Goal: Answer question/provide support

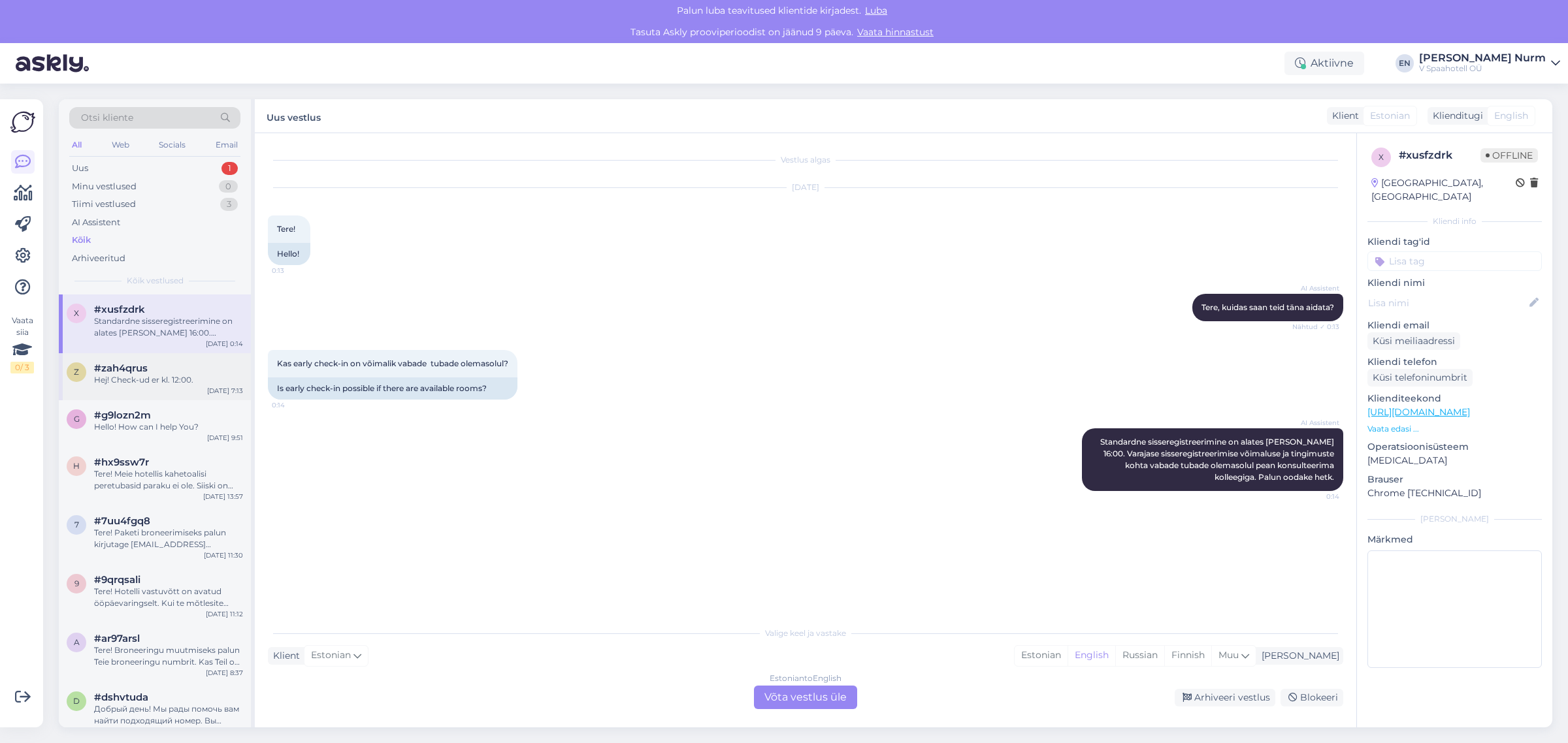
click at [122, 380] on div "Hej! Check-ud er kl. 12:00." at bounding box center [168, 380] width 149 height 12
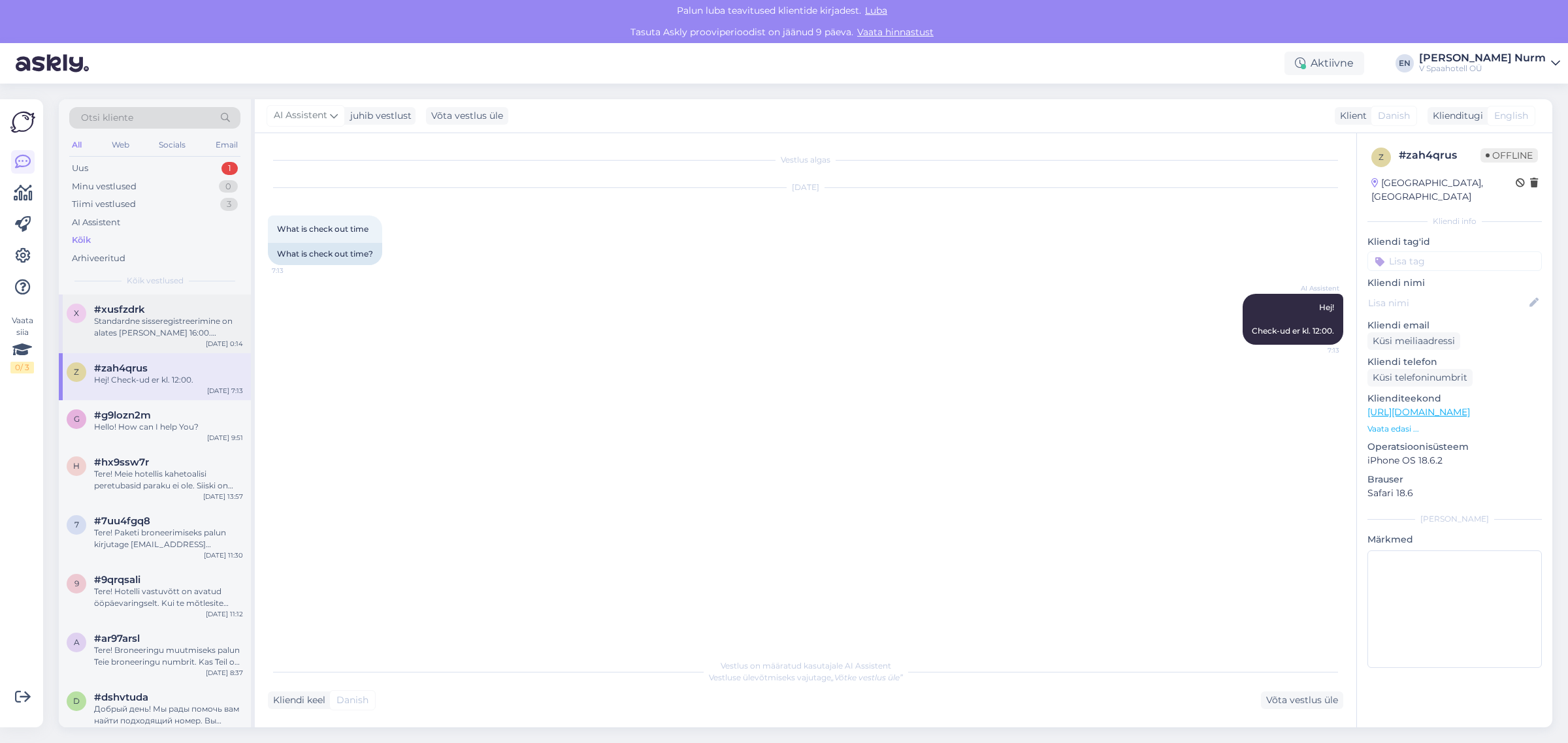
click at [118, 336] on div "Standardne sisseregistreerimine on alates [PERSON_NAME] 16:00. Varajase sissere…" at bounding box center [168, 327] width 149 height 24
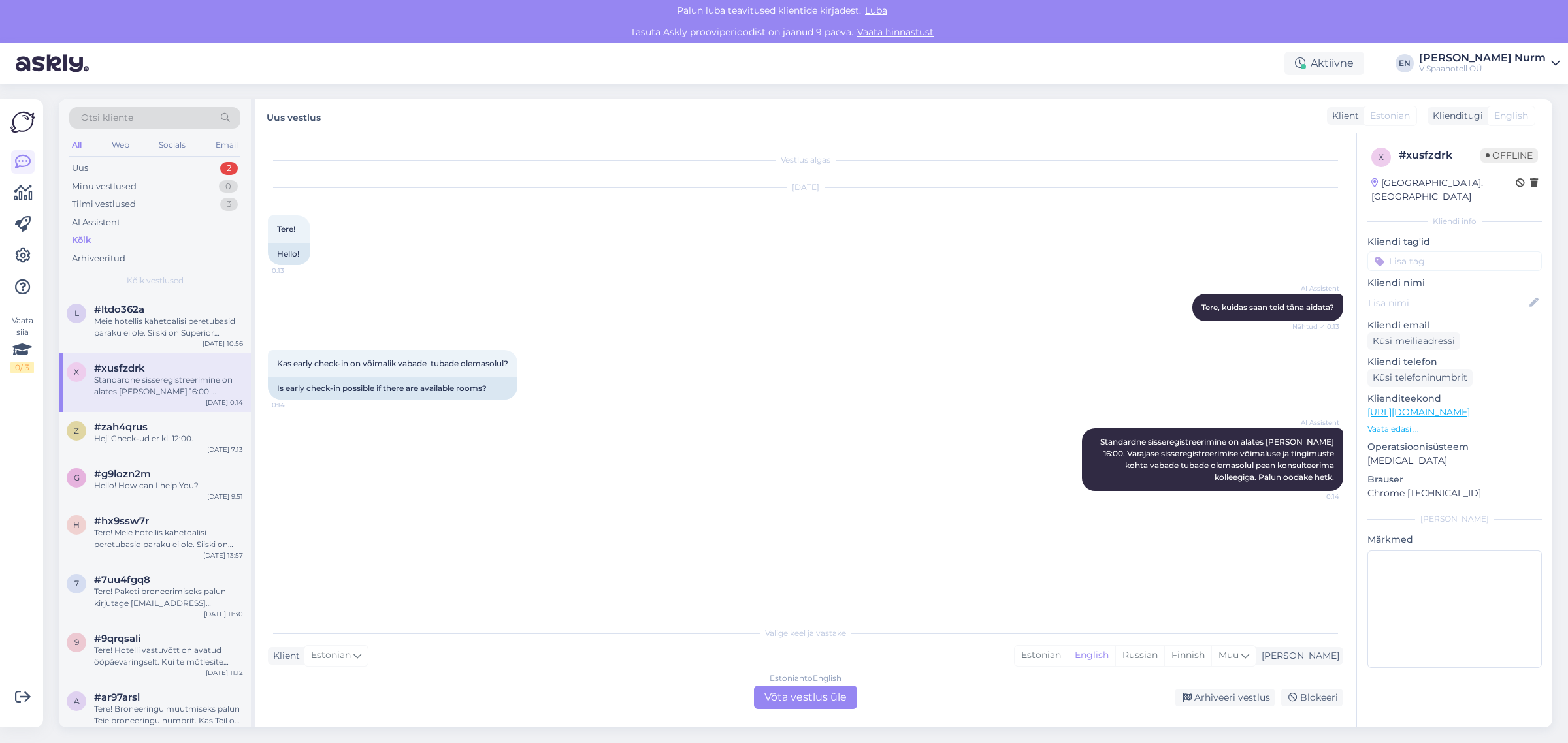
click at [141, 331] on div "Meie hotellis kahetoalisi peretubasid paraku ei ole. Siiski on Superior toaklas…" at bounding box center [168, 327] width 149 height 24
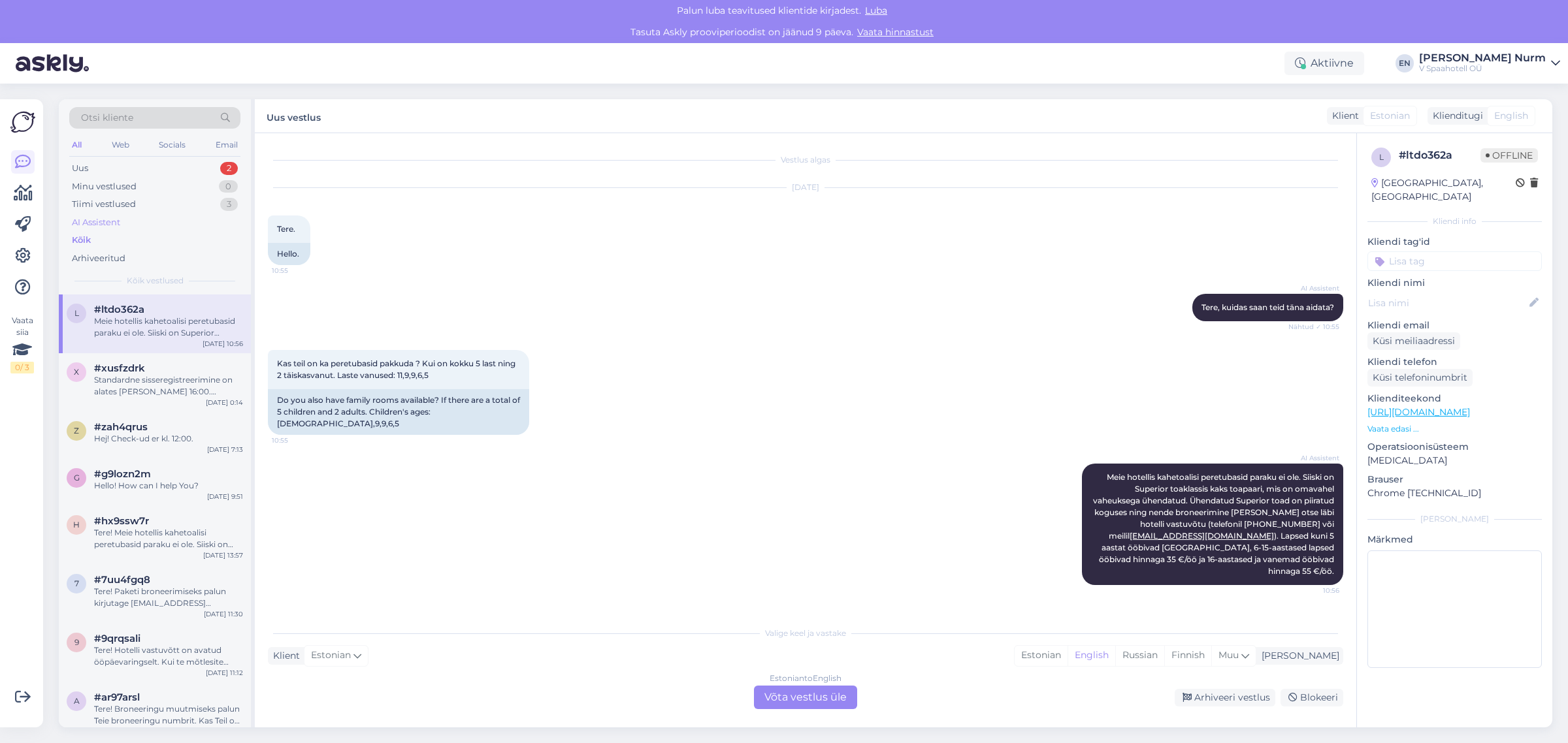
click at [105, 223] on div "AI Assistent" at bounding box center [96, 222] width 48 height 13
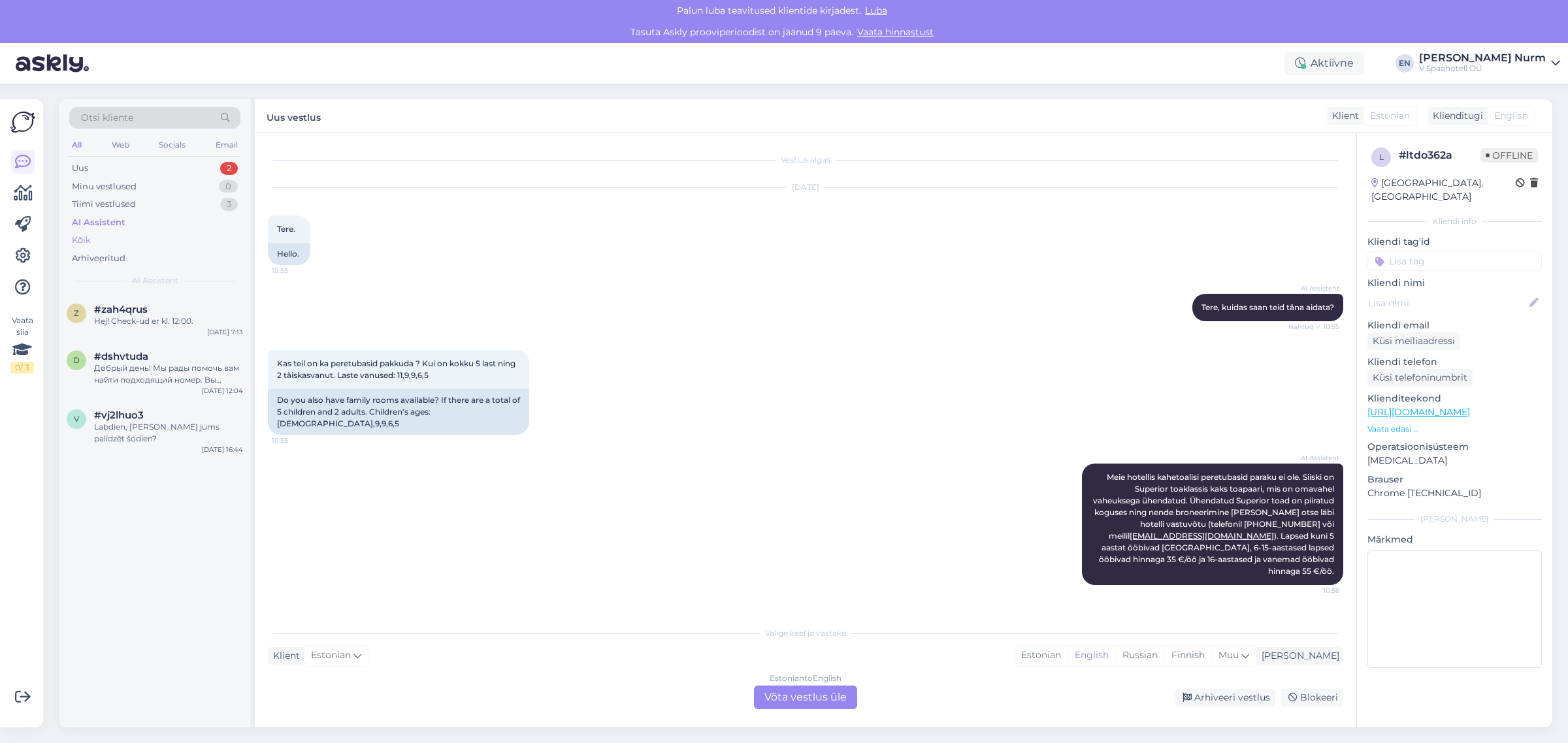
click at [92, 240] on div "Kõik" at bounding box center [155, 240] width 171 height 18
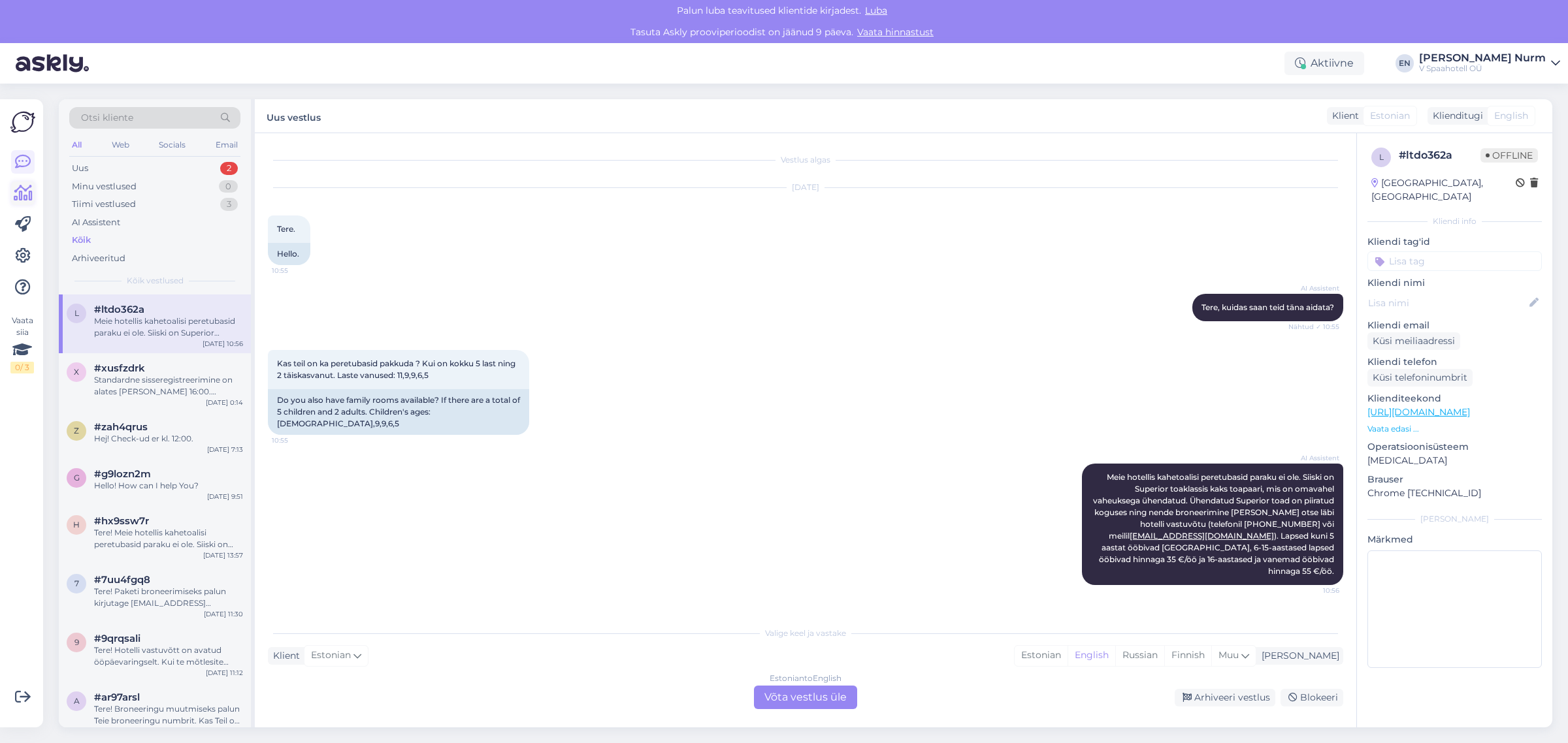
click at [18, 200] on icon at bounding box center [23, 193] width 19 height 16
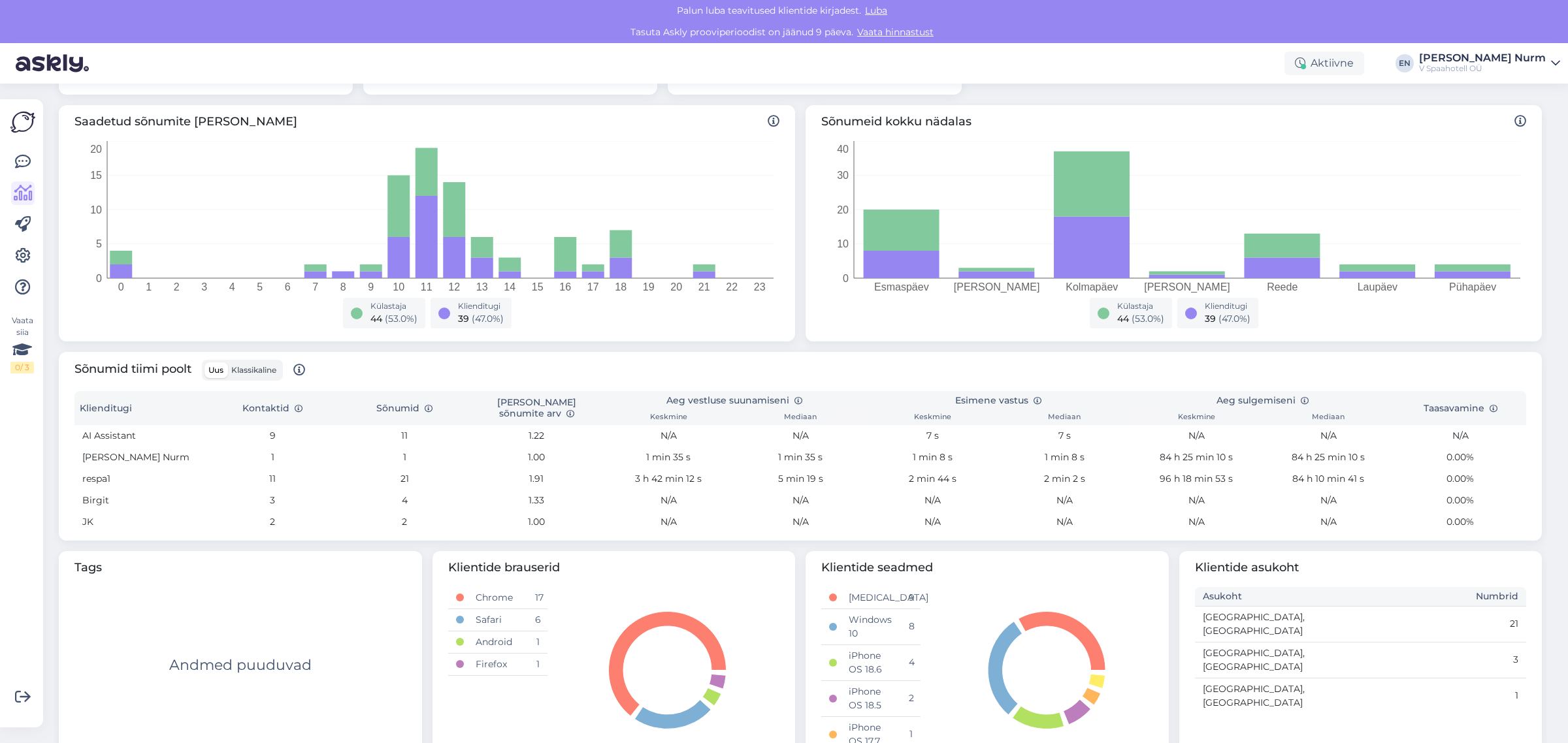
scroll to position [217, 0]
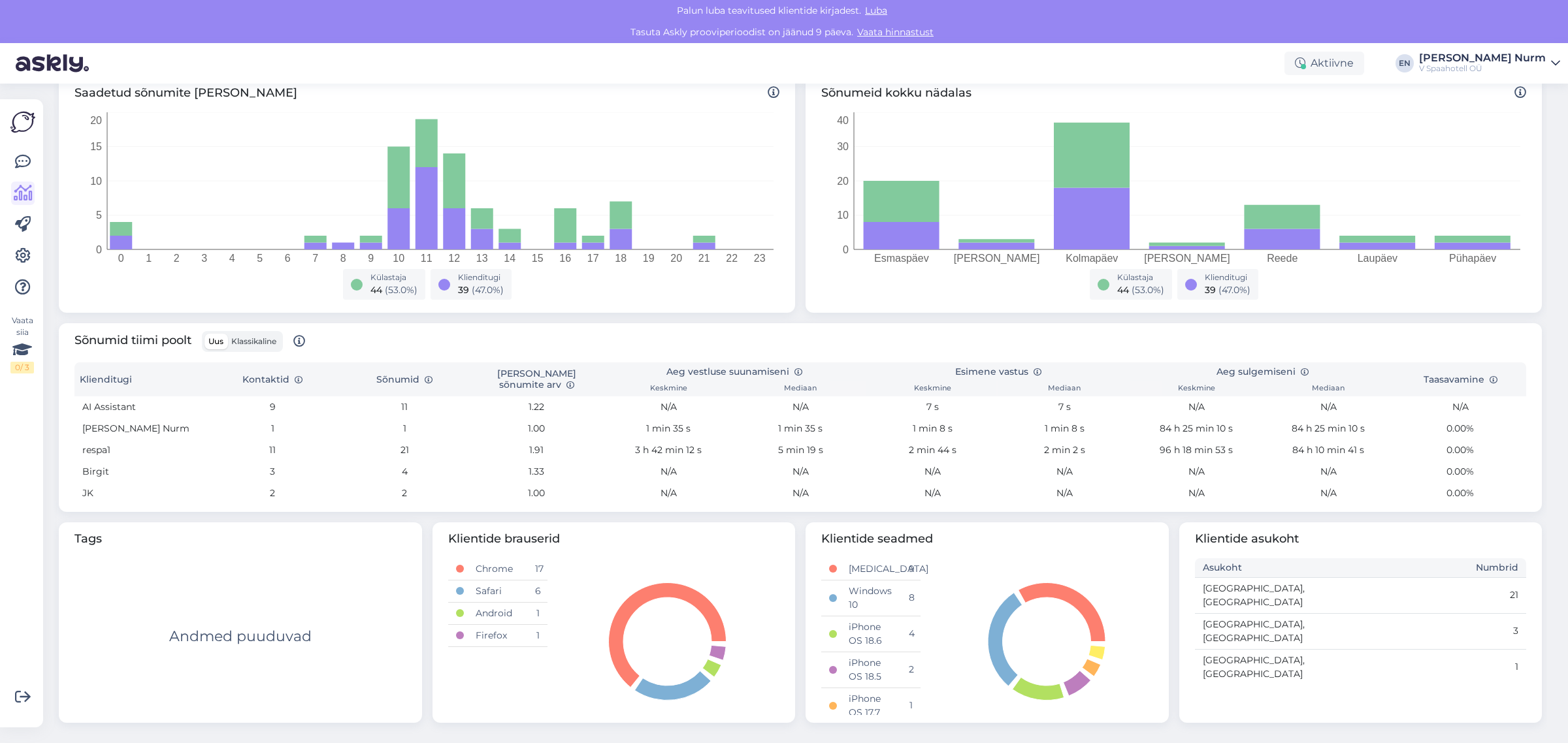
click at [10, 158] on div "Vaata siia 0 / 3" at bounding box center [22, 414] width 25 height 607
click at [14, 163] on link at bounding box center [22, 162] width 24 height 24
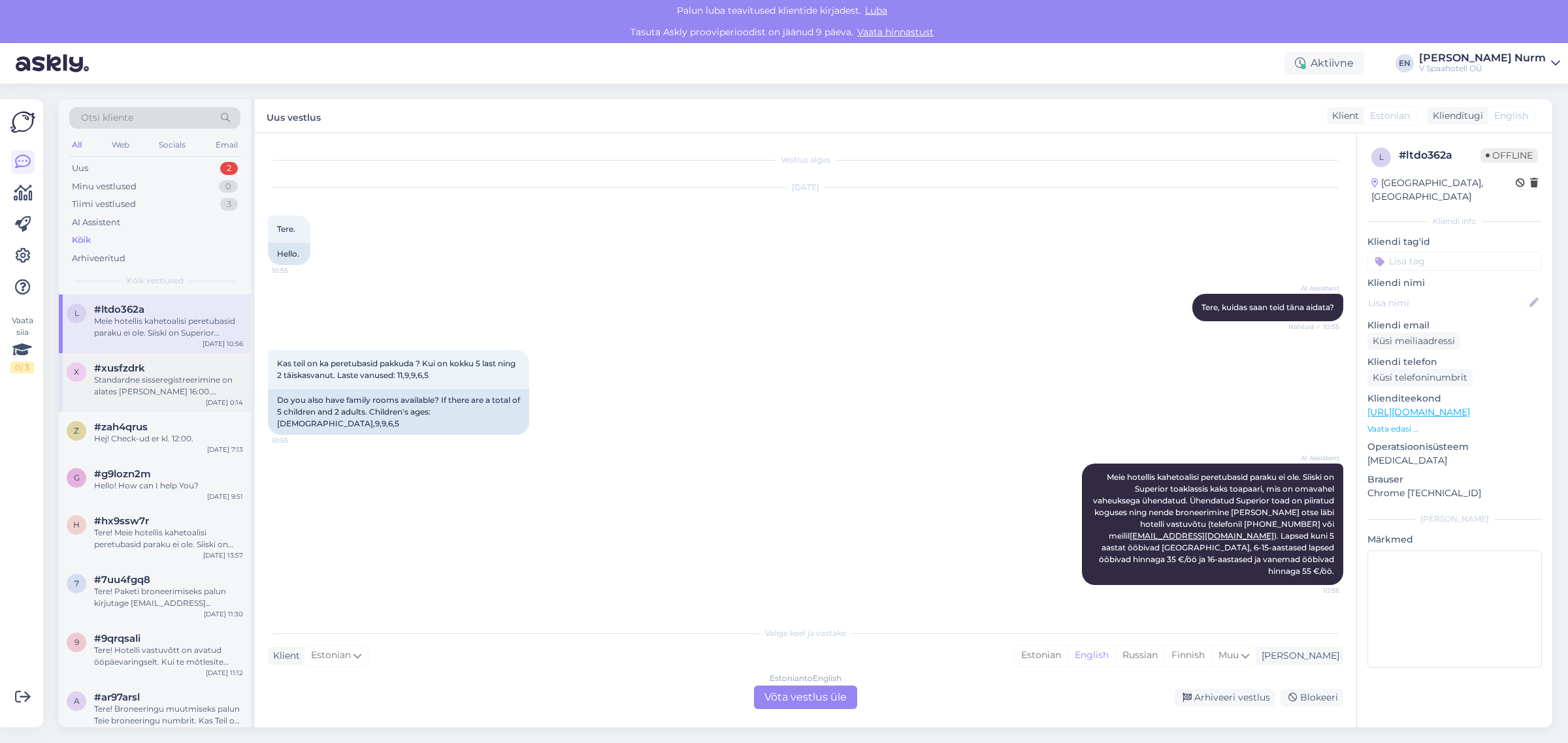
click at [121, 395] on div "Standardne sisseregistreerimine on alates [PERSON_NAME] 16:00. Varajase sissere…" at bounding box center [168, 386] width 149 height 24
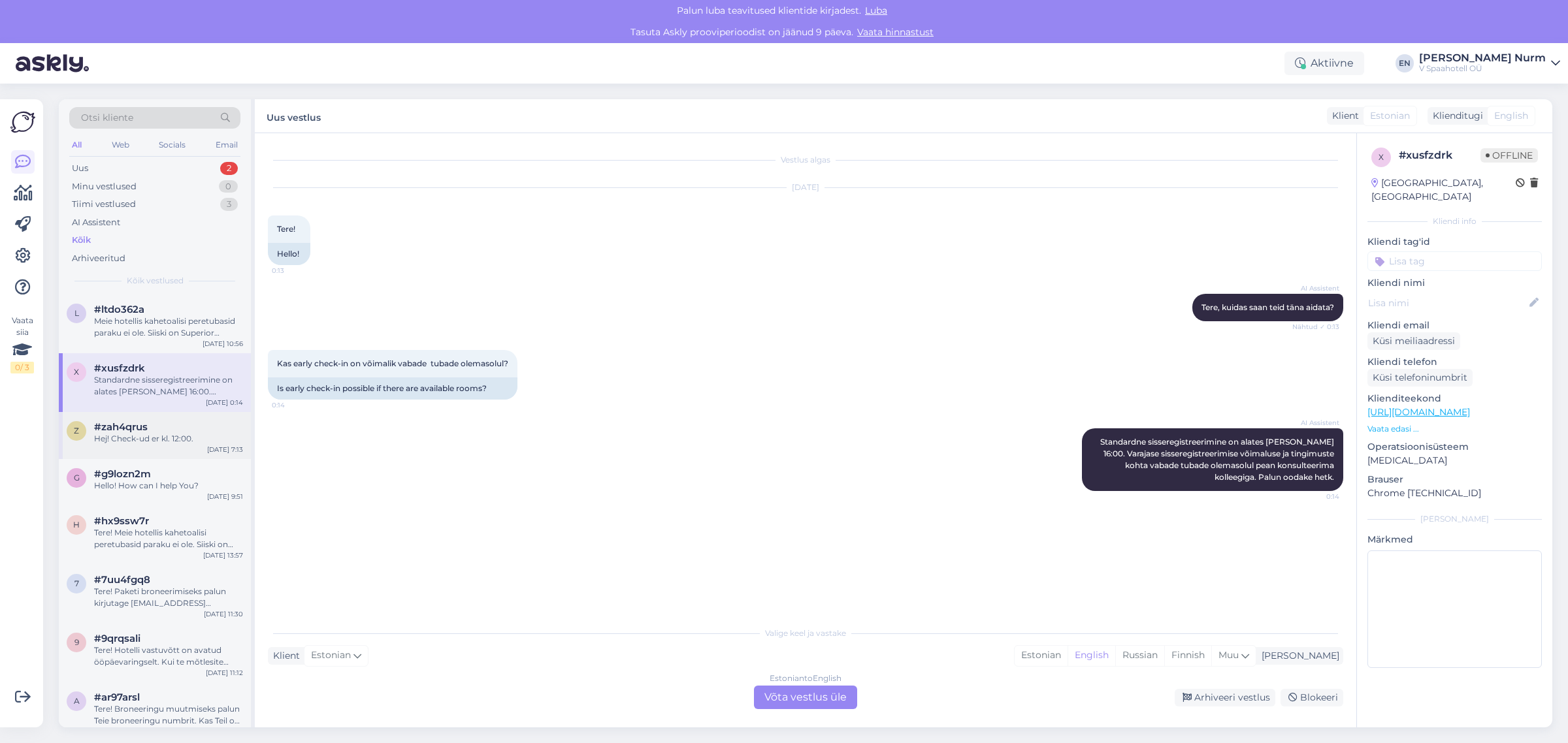
click at [150, 437] on div "Hej! Check-ud er kl. 12:00." at bounding box center [168, 438] width 149 height 12
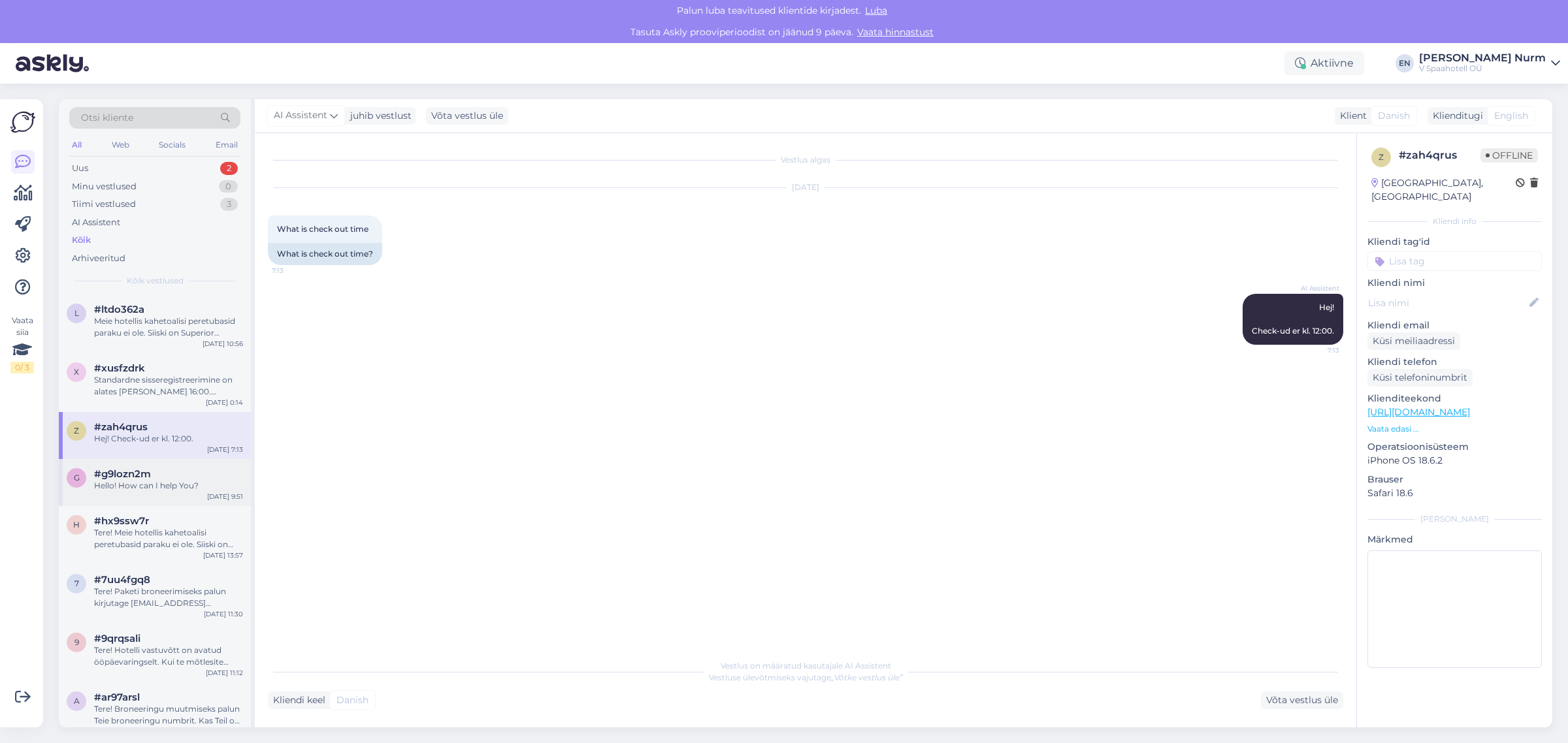
click at [166, 497] on div "g #g9lozn2m Hello! How can I help You? [DATE] 9:51" at bounding box center [155, 482] width 192 height 47
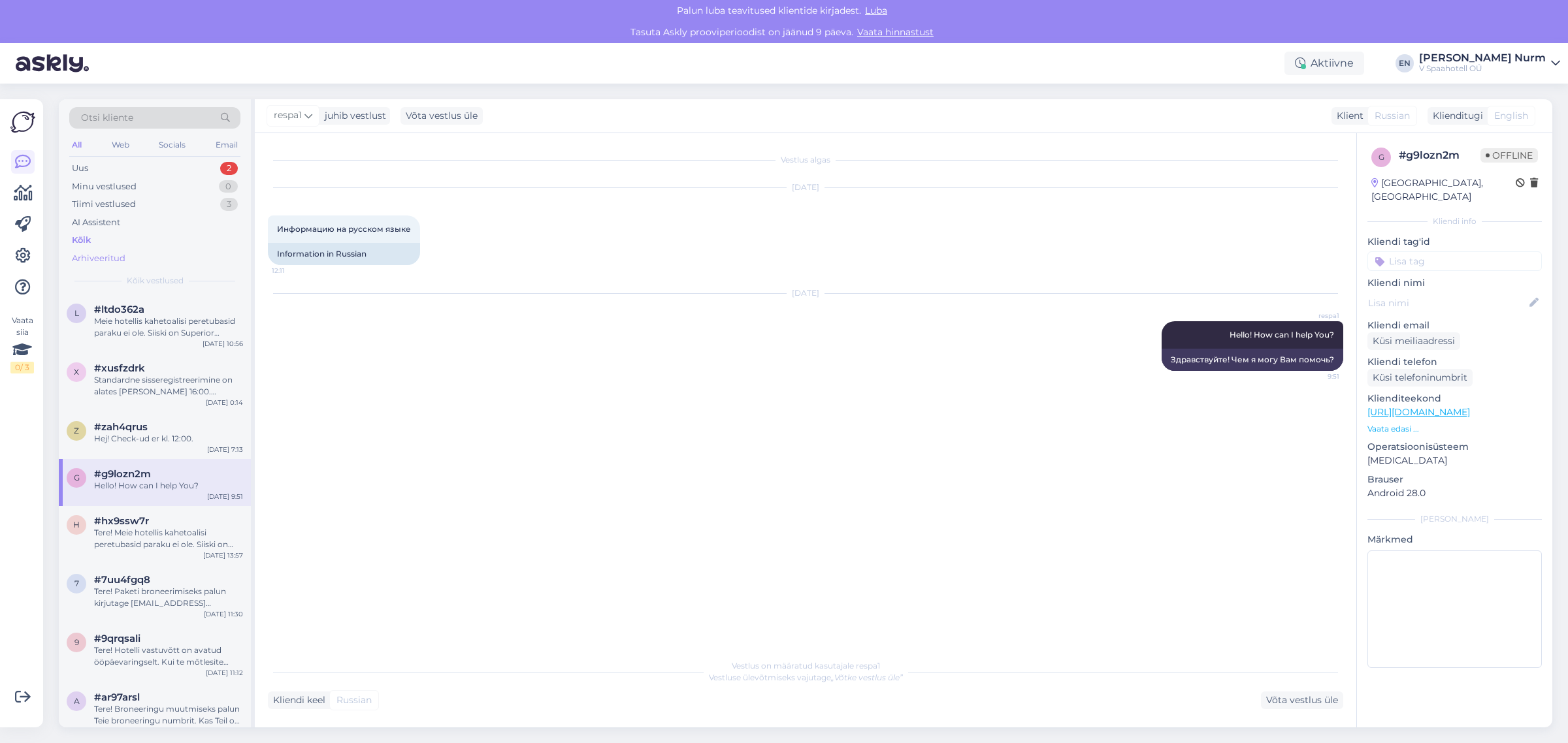
click at [75, 252] on div "Arhiveeritud" at bounding box center [99, 258] width 54 height 13
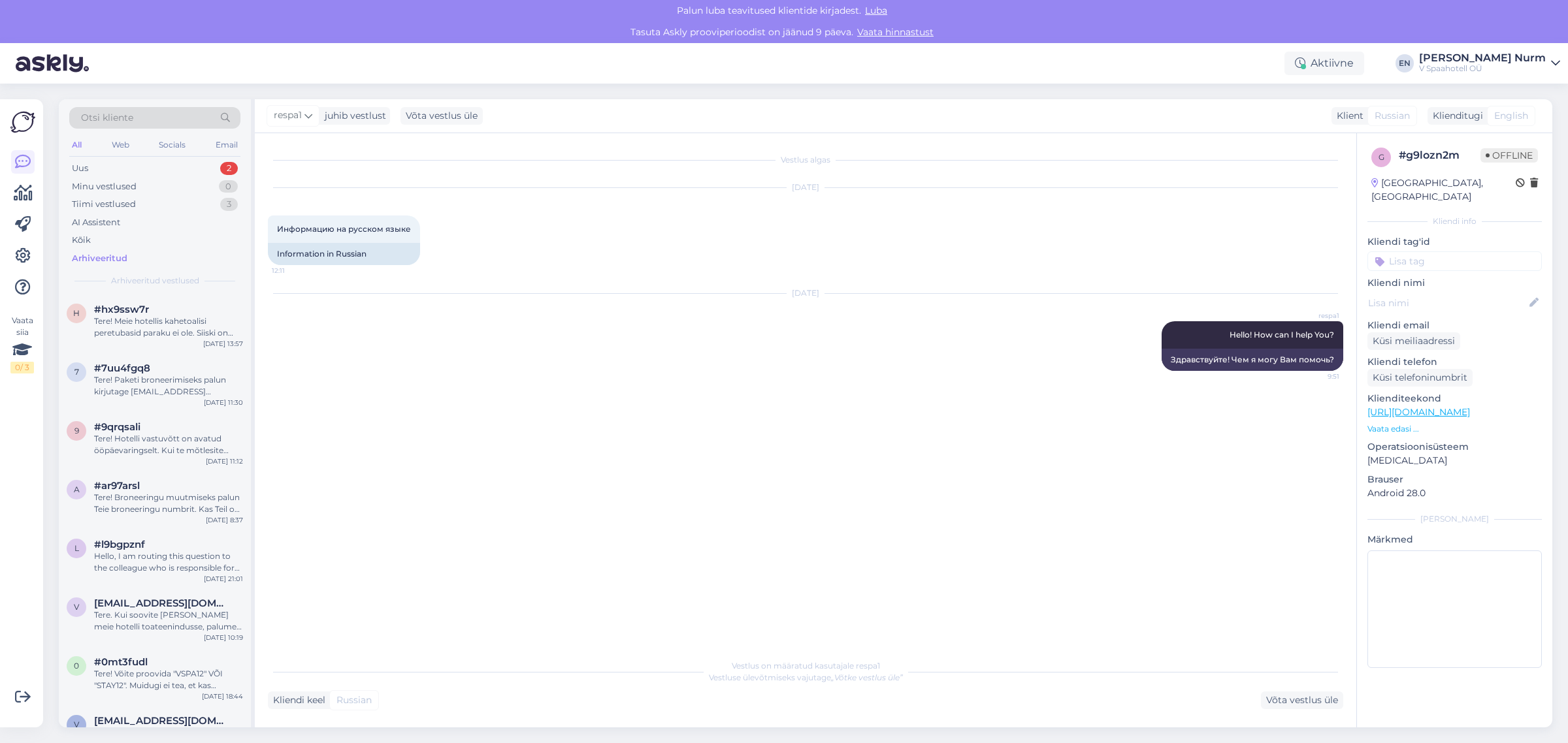
drag, startPoint x: 76, startPoint y: 242, endPoint x: 64, endPoint y: 248, distance: 13.4
click at [77, 242] on div "Kõik" at bounding box center [82, 240] width 19 height 13
